Goal: Transaction & Acquisition: Download file/media

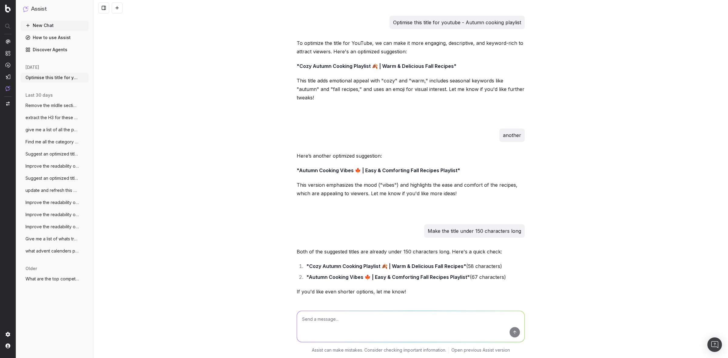
scroll to position [1366, 0]
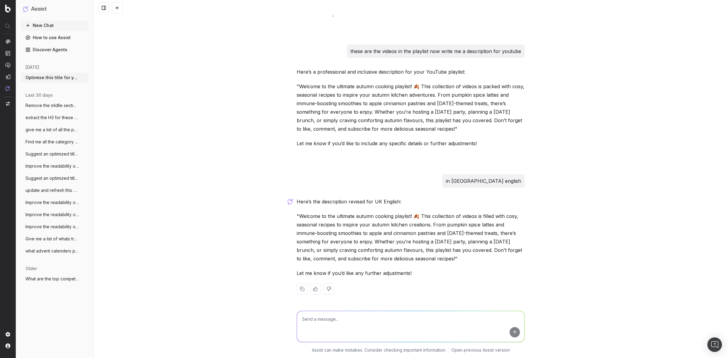
click at [190, 118] on div "Optimise this title for youtube - Autumn cooking playlist To optimize the title…" at bounding box center [410, 179] width 635 height 358
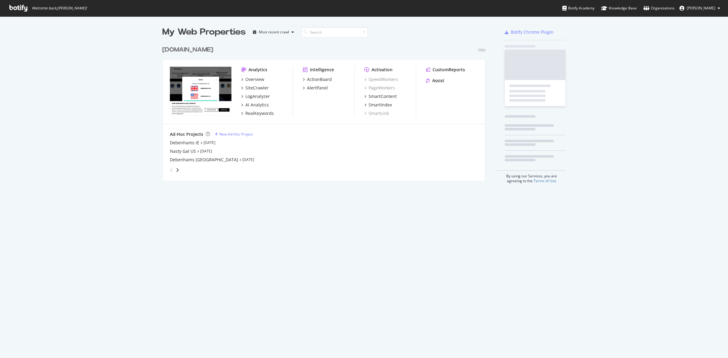
scroll to position [352, 716]
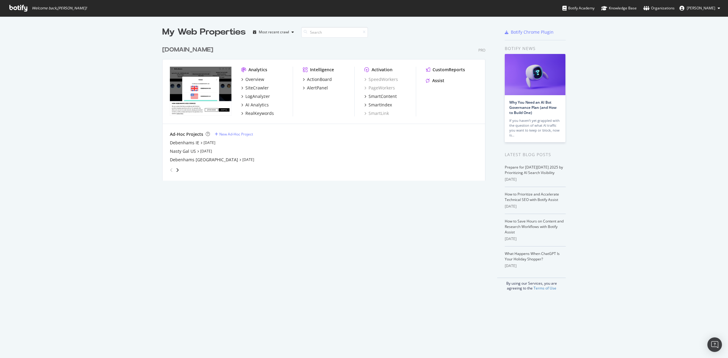
click at [197, 47] on div "[DOMAIN_NAME]" at bounding box center [187, 49] width 51 height 9
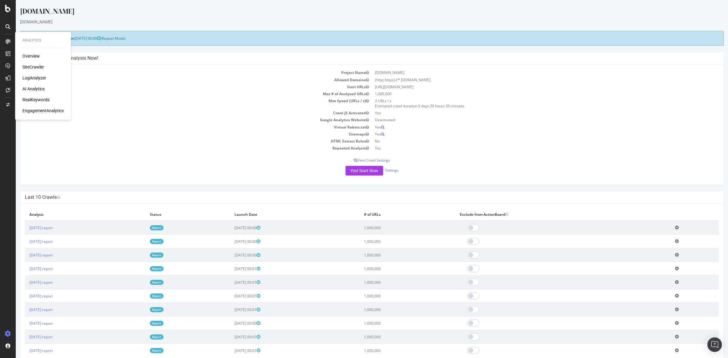
click at [33, 66] on div "SiteCrawler" at bounding box center [33, 67] width 22 height 6
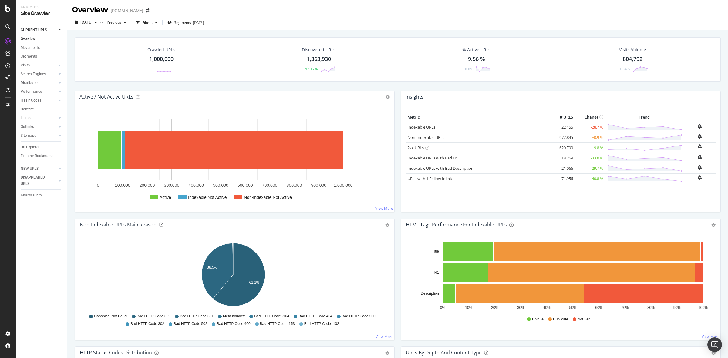
click at [163, 56] on div "1,000,000" at bounding box center [161, 59] width 24 height 8
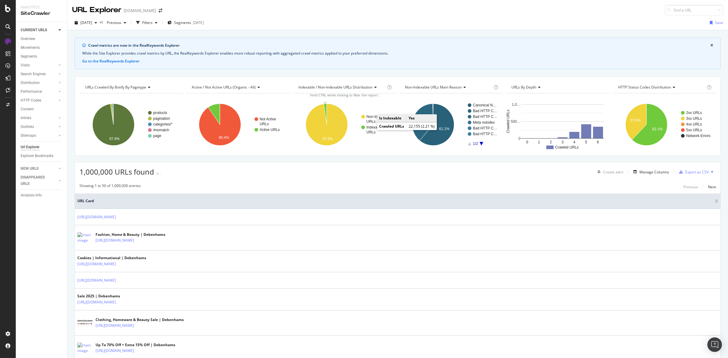
click at [371, 130] on text "Indexable" at bounding box center [374, 127] width 16 height 4
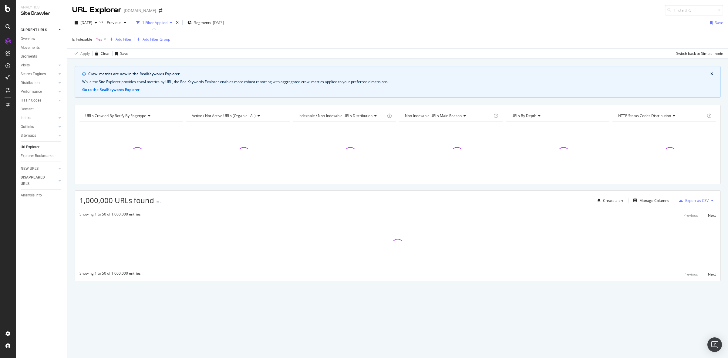
click at [126, 39] on div "Add Filter" at bounding box center [124, 39] width 16 height 5
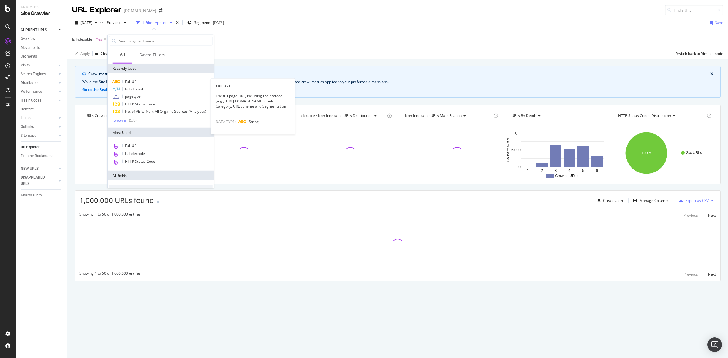
click at [145, 81] on div "Full URL" at bounding box center [161, 81] width 104 height 7
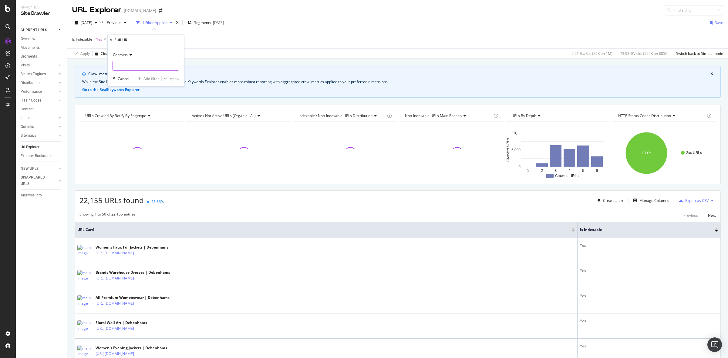
click at [128, 65] on input "text" at bounding box center [146, 66] width 66 height 10
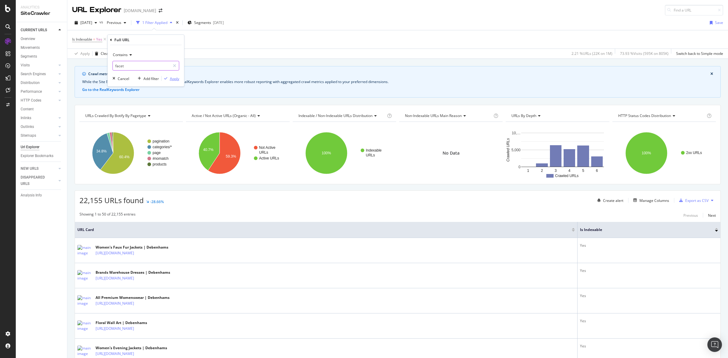
type input "facet"
click at [169, 79] on div "button" at bounding box center [166, 79] width 8 height 4
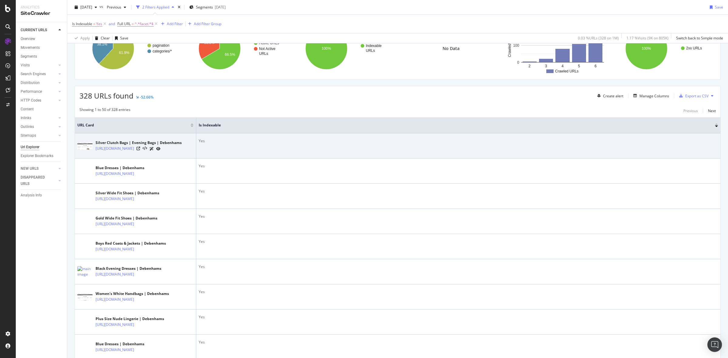
scroll to position [114, 0]
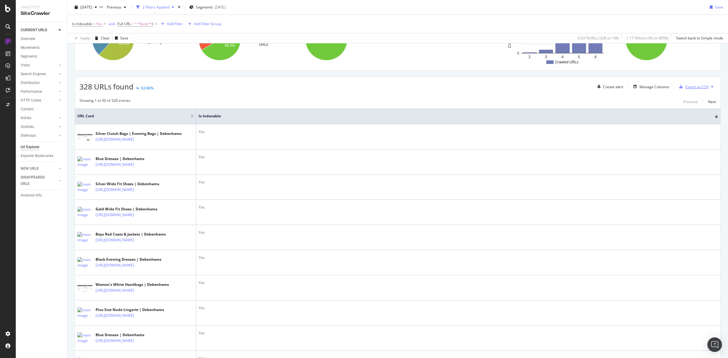
click at [695, 89] on div "Export as CSV" at bounding box center [696, 86] width 23 height 5
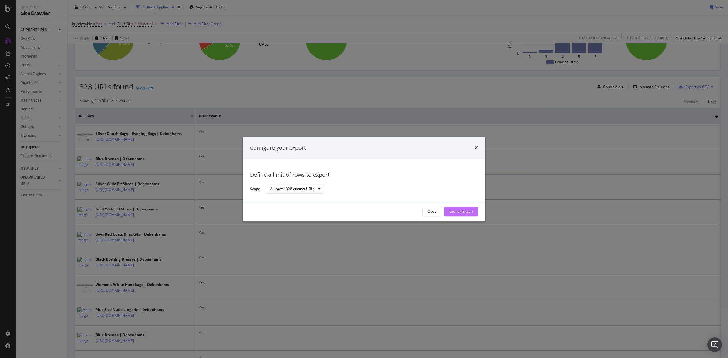
click at [462, 208] on div "Launch Export" at bounding box center [461, 211] width 24 height 9
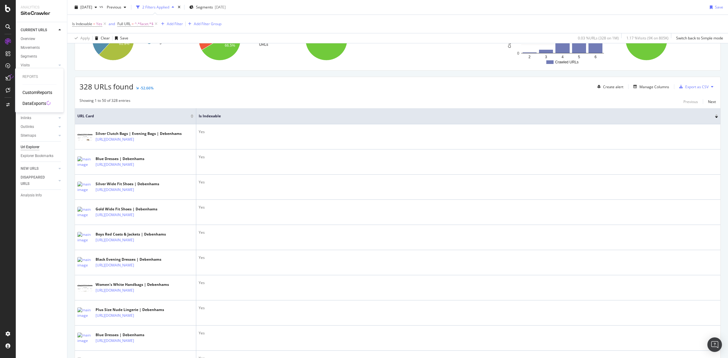
click at [5, 76] on div at bounding box center [8, 78] width 10 height 10
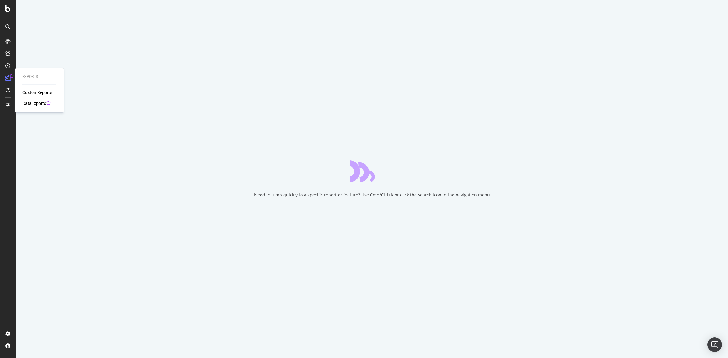
click at [40, 105] on div "DataExports" at bounding box center [34, 103] width 24 height 6
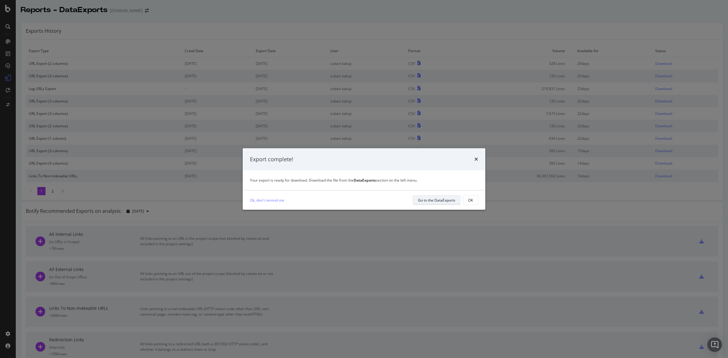
click at [444, 199] on div "Go to the DataExports" at bounding box center [436, 200] width 37 height 5
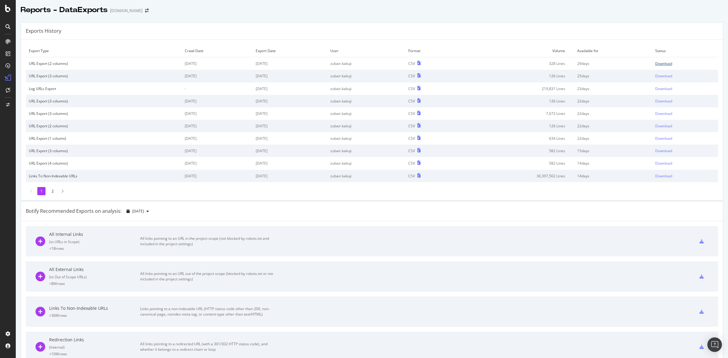
click at [658, 63] on div "Download" at bounding box center [663, 63] width 17 height 5
